Goal: Task Accomplishment & Management: Manage account settings

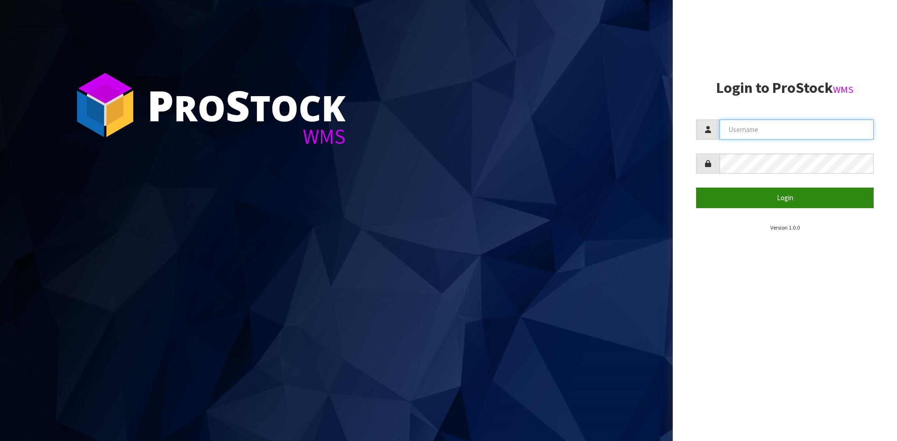
type input "STOREMASTA"
click at [811, 198] on button "Login" at bounding box center [784, 198] width 177 height 20
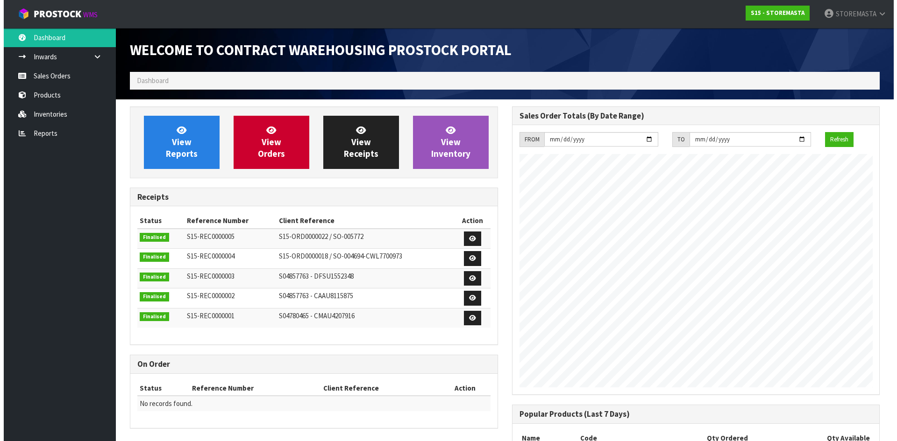
scroll to position [381, 381]
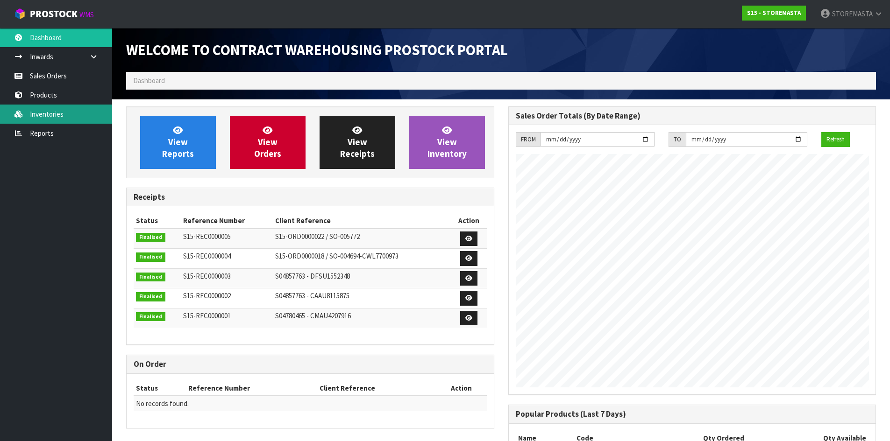
click at [63, 105] on link "Inventories" at bounding box center [56, 114] width 112 height 19
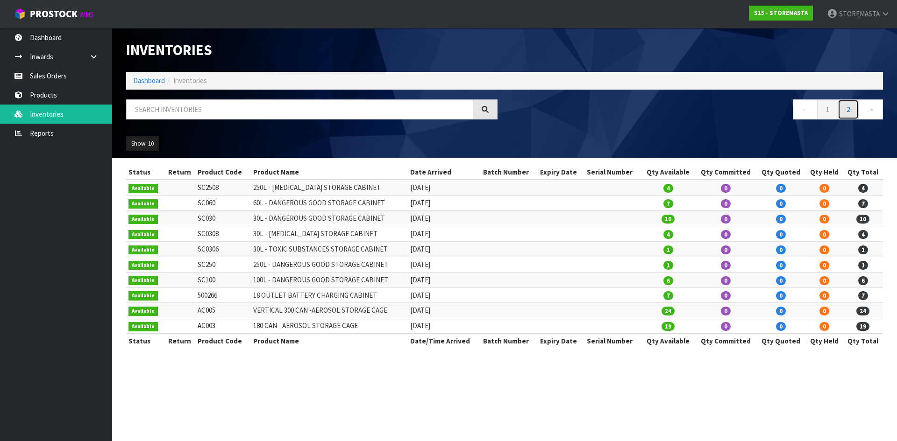
click at [854, 106] on link "2" at bounding box center [847, 109] width 21 height 20
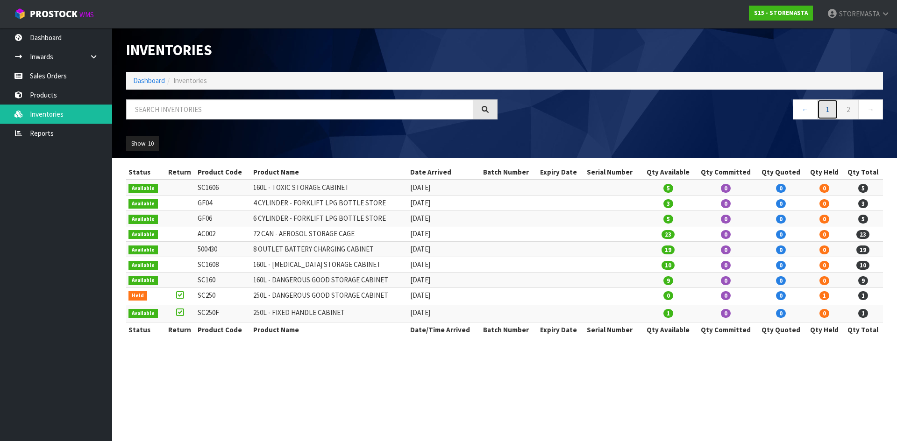
click at [828, 108] on link "1" at bounding box center [827, 109] width 21 height 20
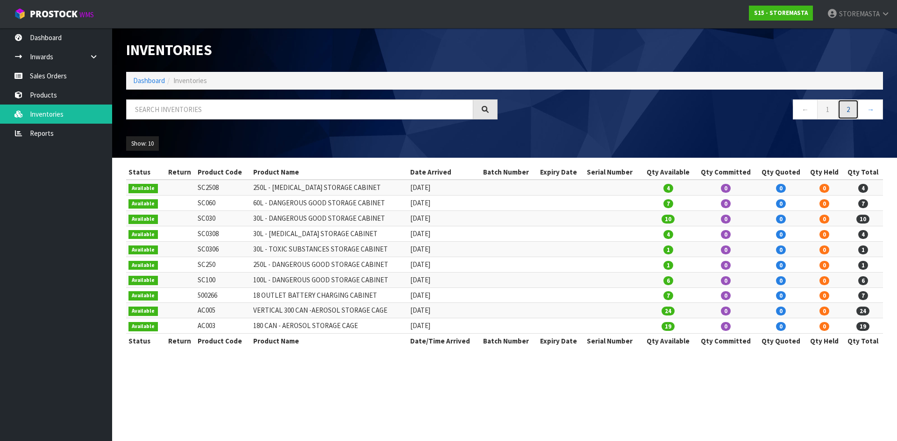
click at [848, 107] on link "2" at bounding box center [847, 109] width 21 height 20
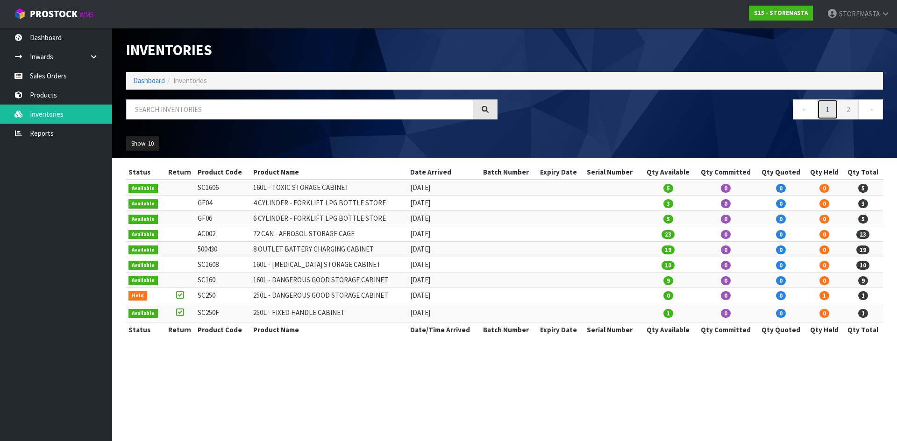
click at [828, 106] on link "1" at bounding box center [827, 109] width 21 height 20
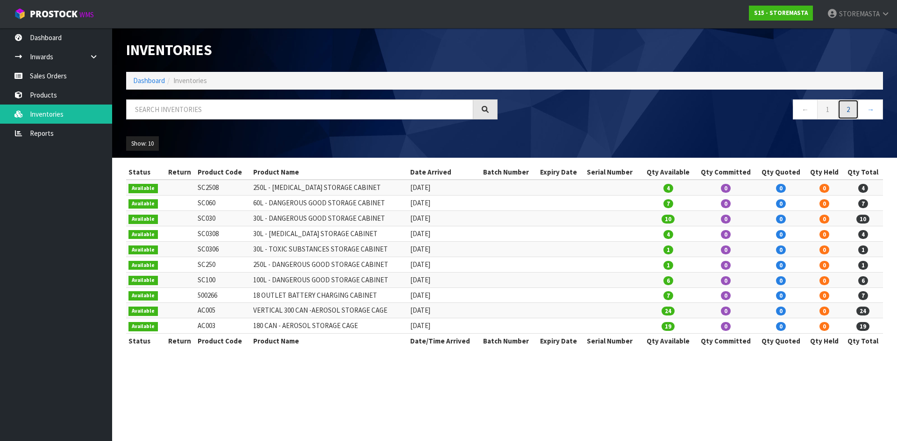
click at [845, 109] on link "2" at bounding box center [847, 109] width 21 height 20
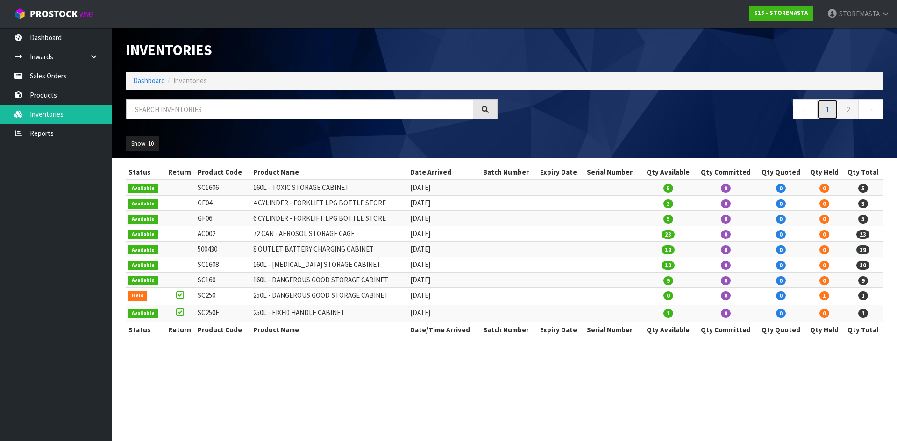
click at [822, 117] on link "1" at bounding box center [827, 109] width 21 height 20
